Goal: Browse casually

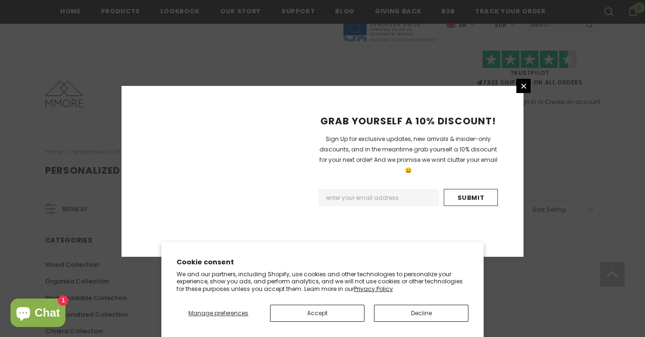
scroll to position [635, 0]
